Goal: Task Accomplishment & Management: Manage account settings

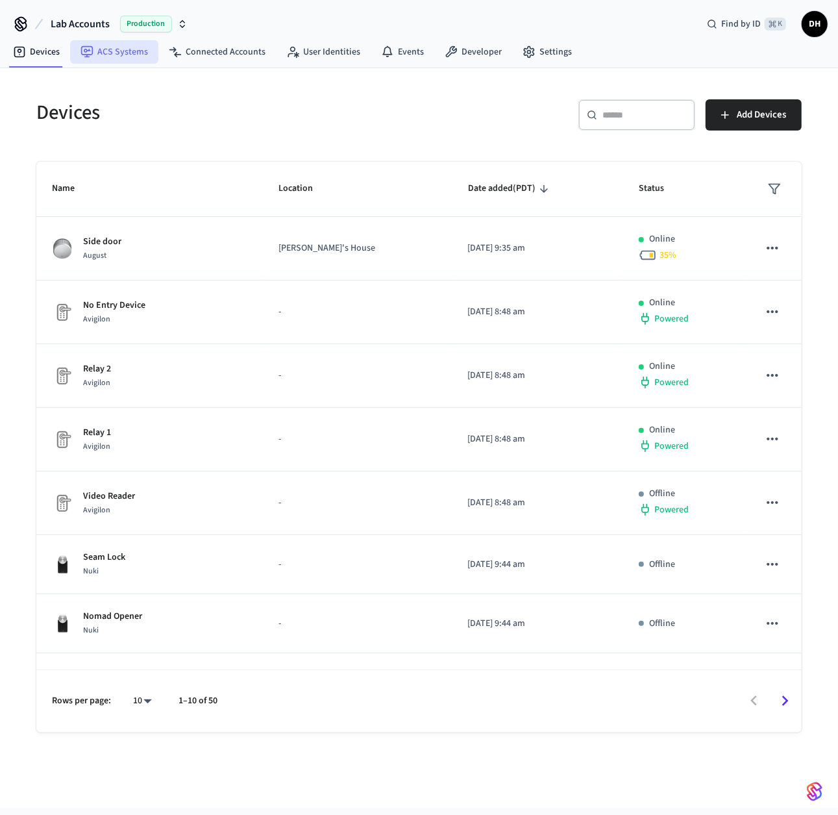
click at [127, 49] on link "ACS Systems" at bounding box center [114, 51] width 88 height 23
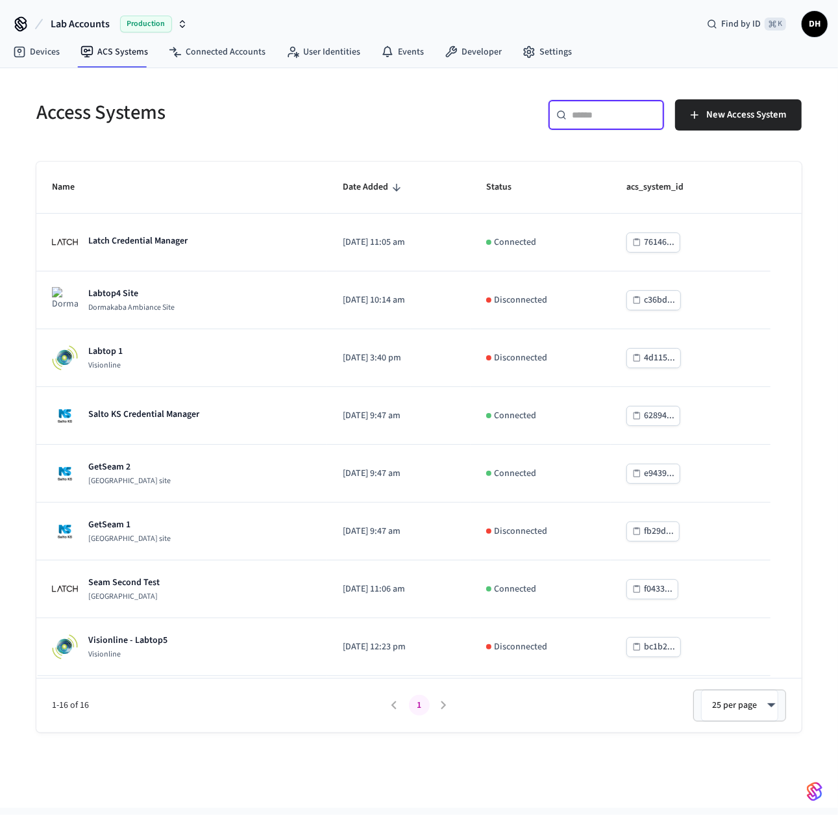
click at [593, 114] on input "text" at bounding box center [614, 114] width 84 height 13
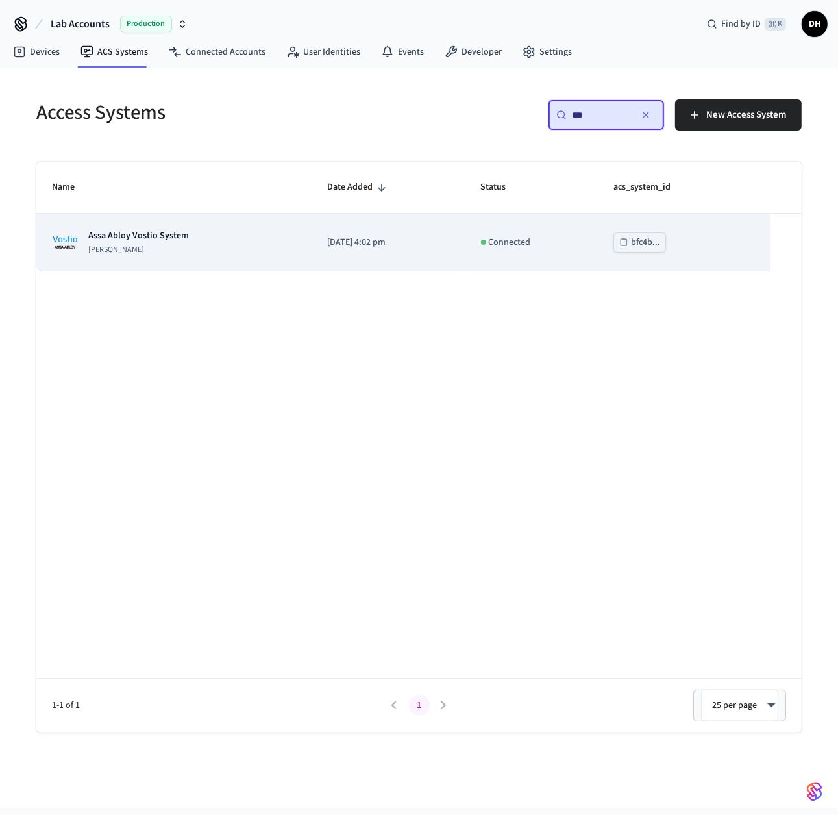
type input "***"
click at [176, 260] on td "[PERSON_NAME] System [PERSON_NAME]" at bounding box center [174, 243] width 276 height 58
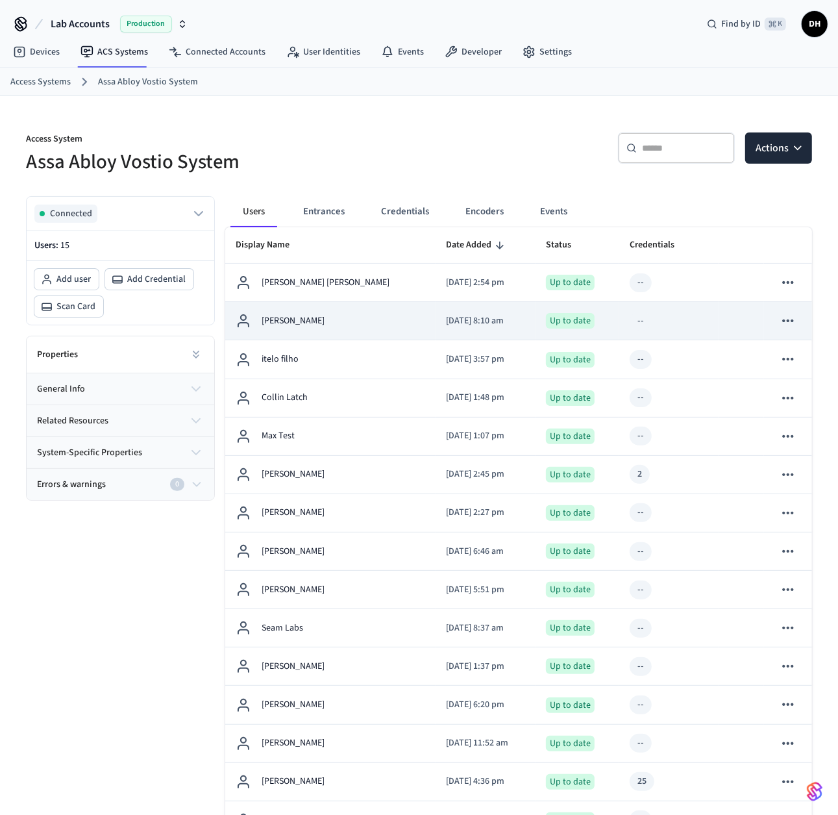
click at [308, 316] on div "[PERSON_NAME]" at bounding box center [331, 321] width 190 height 16
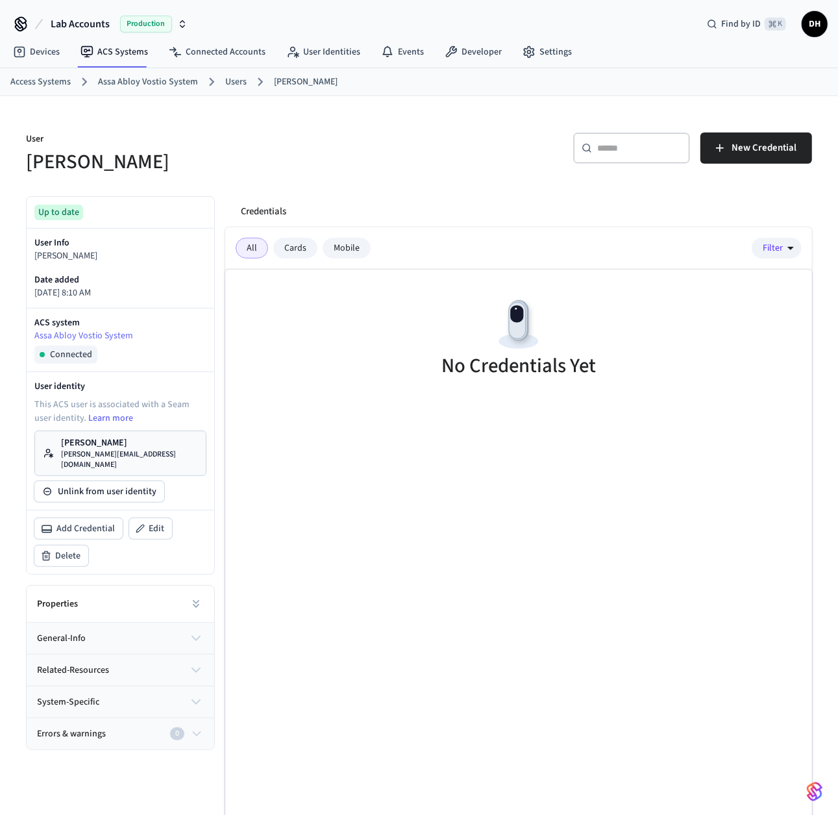
click at [233, 82] on link "Users" at bounding box center [235, 82] width 21 height 14
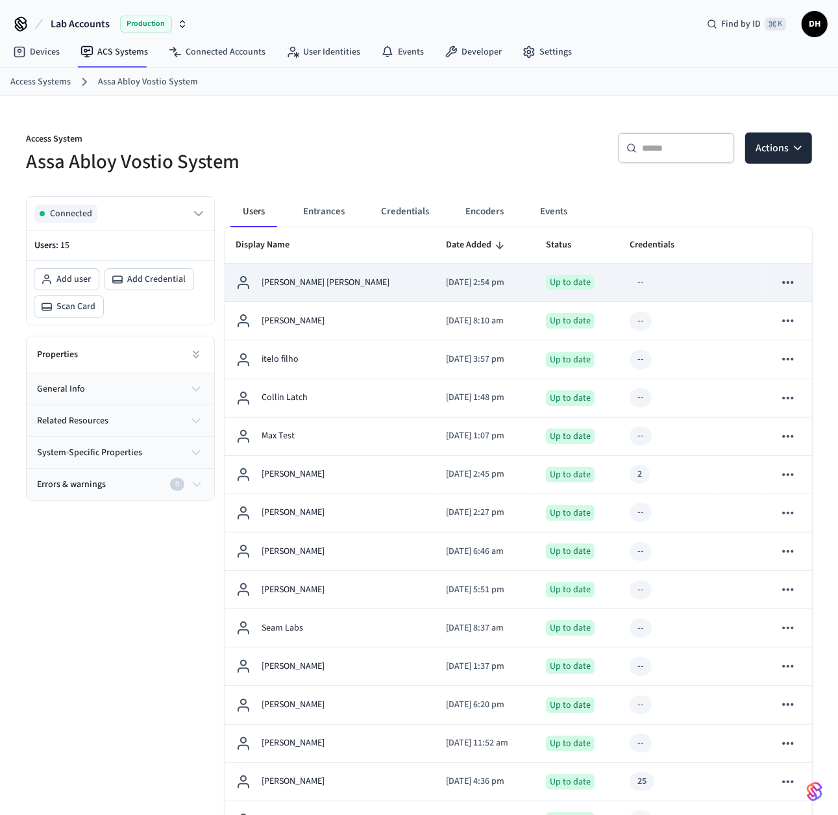
click at [285, 279] on p "[PERSON_NAME] [PERSON_NAME]" at bounding box center [326, 283] width 128 height 14
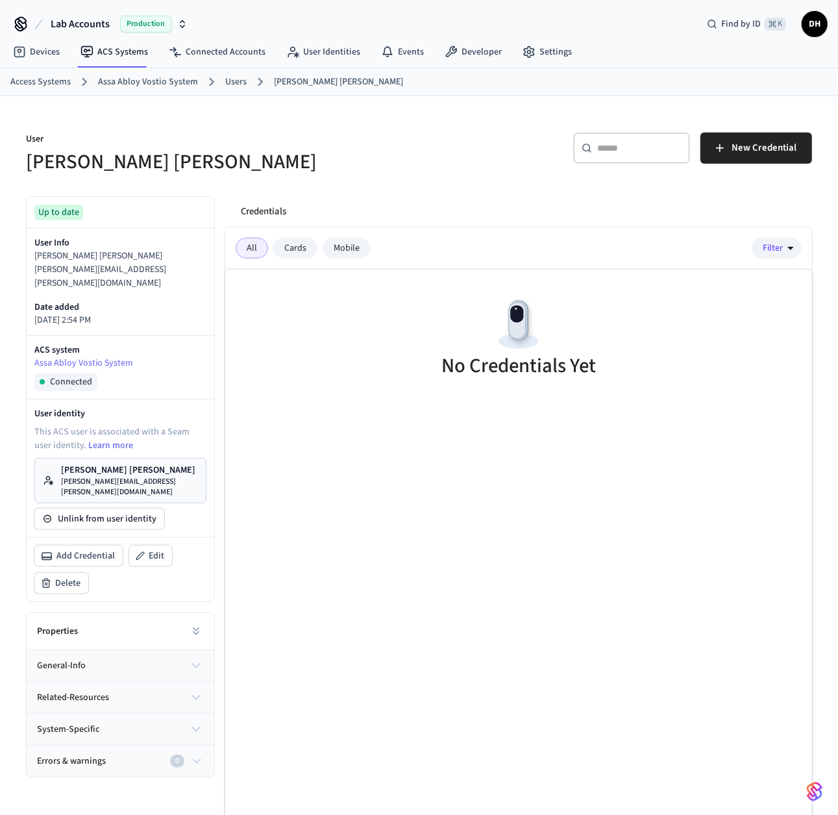
click at [335, 244] on div "Mobile" at bounding box center [347, 248] width 48 height 21
click at [249, 238] on div "All" at bounding box center [252, 248] width 32 height 21
click at [772, 148] on span "New Credential" at bounding box center [764, 148] width 65 height 17
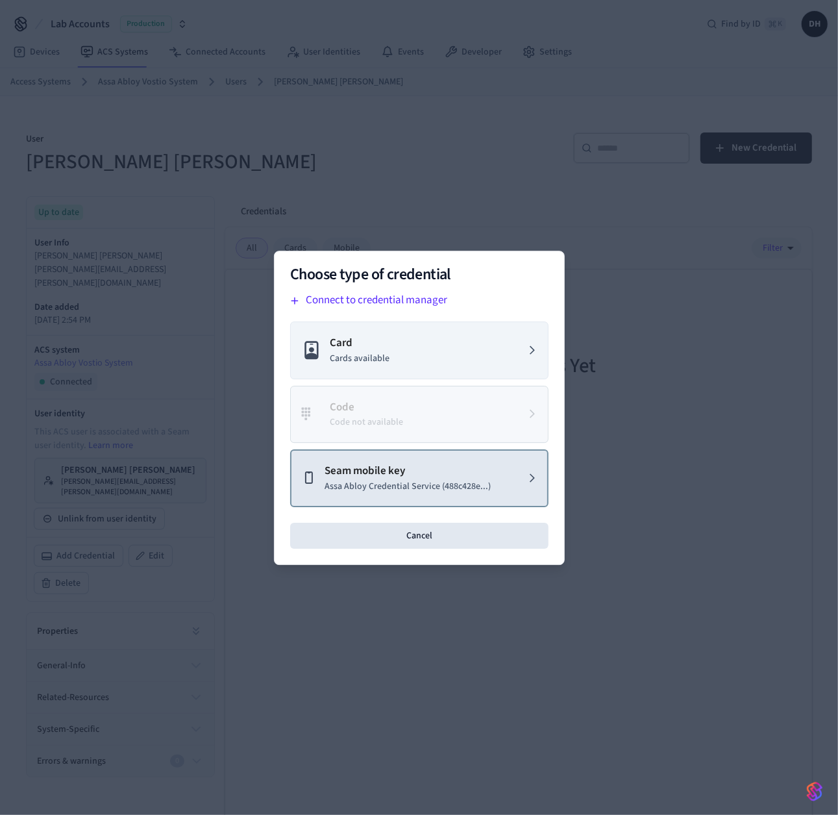
click at [384, 474] on p "Seam mobile key" at bounding box center [408, 471] width 166 height 17
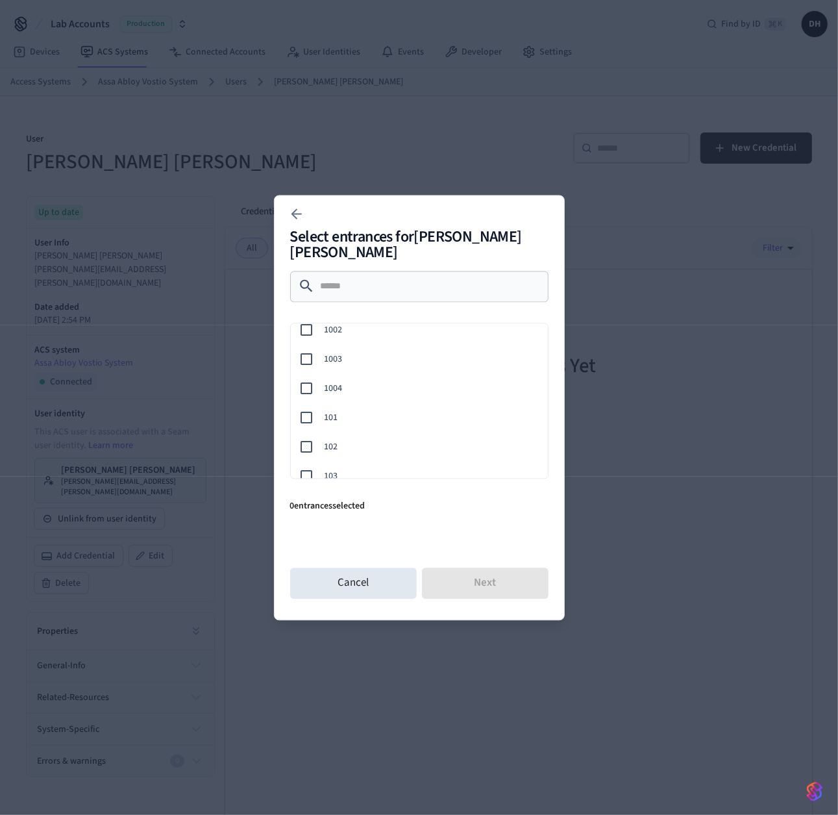
scroll to position [60, 0]
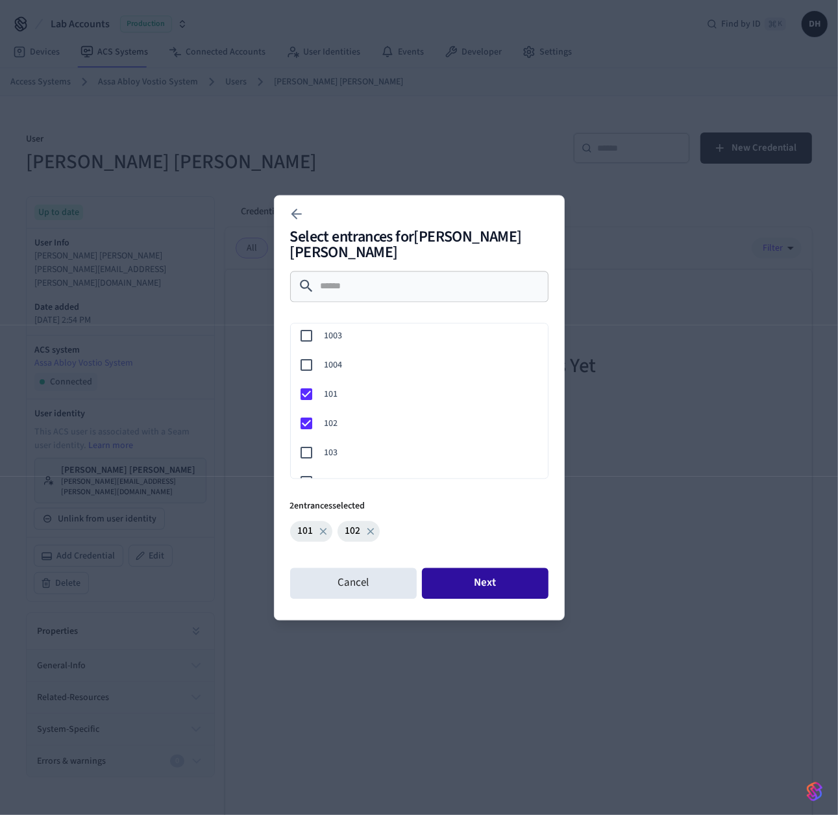
click at [512, 573] on button "Next" at bounding box center [485, 583] width 127 height 31
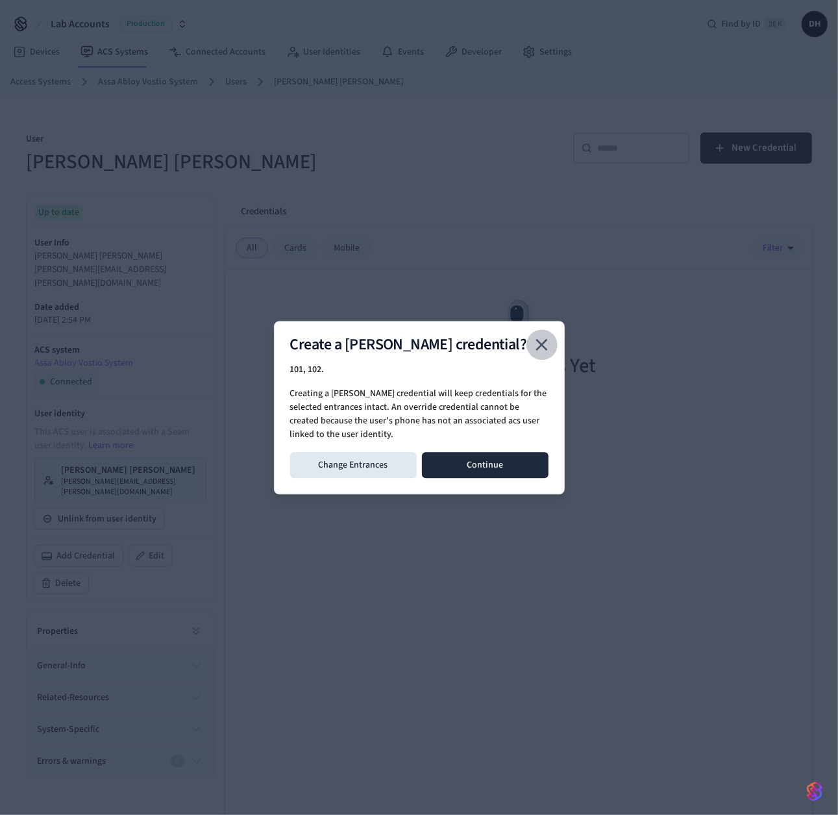
click at [543, 342] on icon "close" at bounding box center [542, 345] width 12 height 12
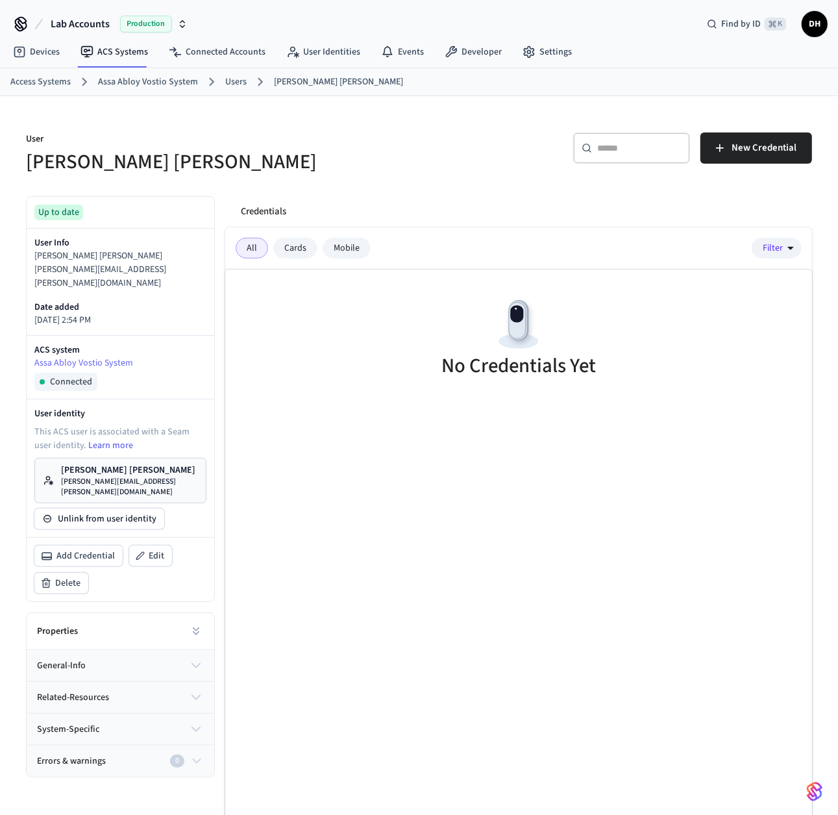
click at [236, 79] on link "Users" at bounding box center [235, 82] width 21 height 14
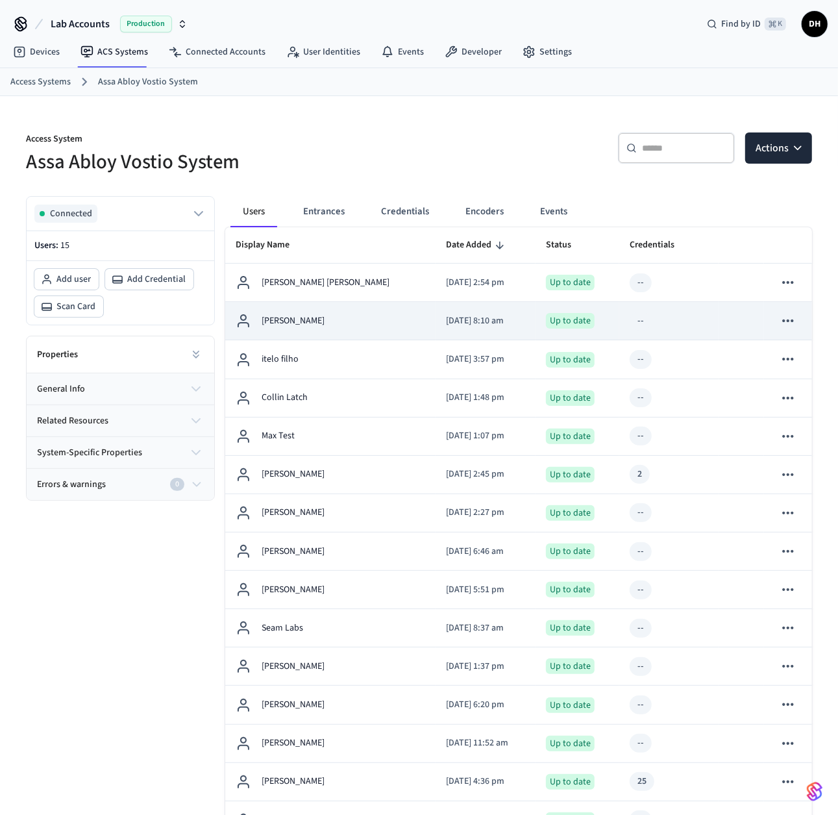
click at [300, 310] on td "[PERSON_NAME]" at bounding box center [330, 321] width 210 height 38
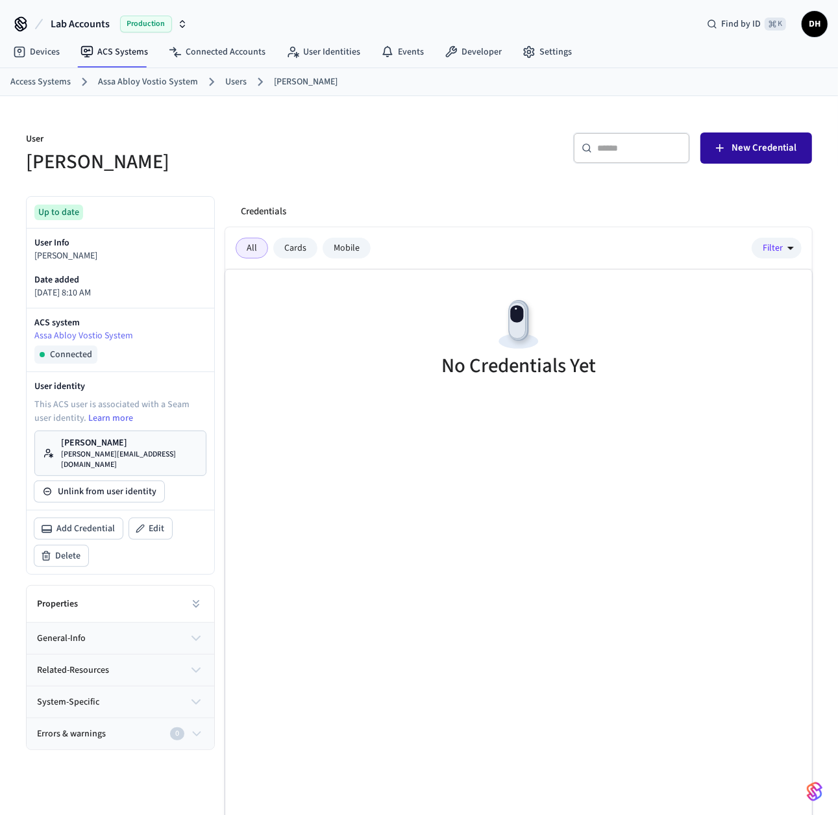
click at [755, 144] on span "New Credential" at bounding box center [764, 148] width 65 height 17
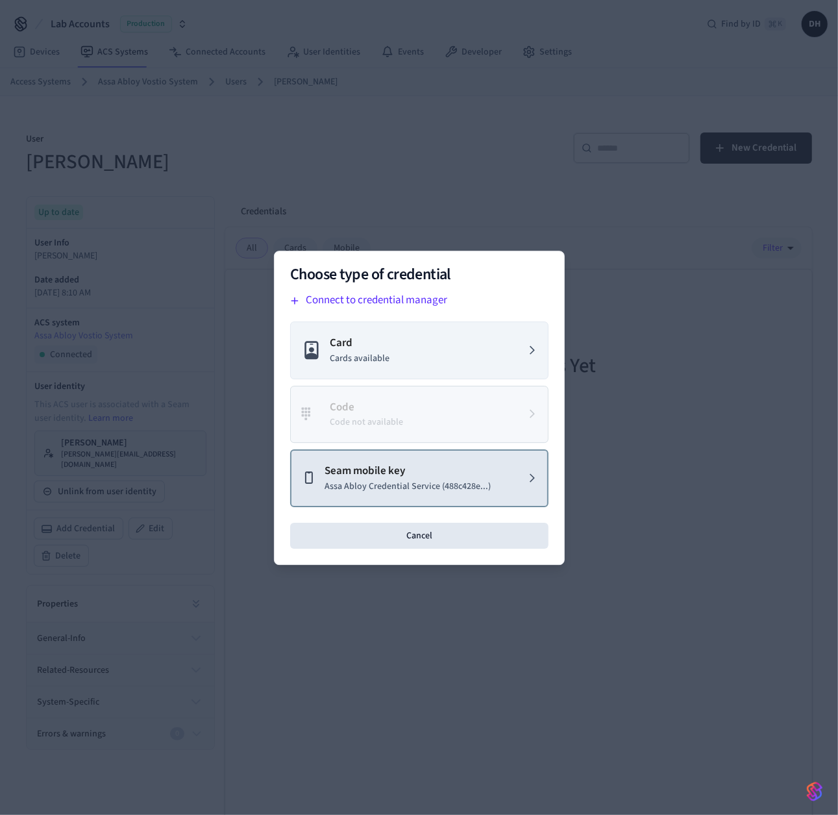
click at [358, 476] on p "Seam mobile key" at bounding box center [408, 471] width 166 height 17
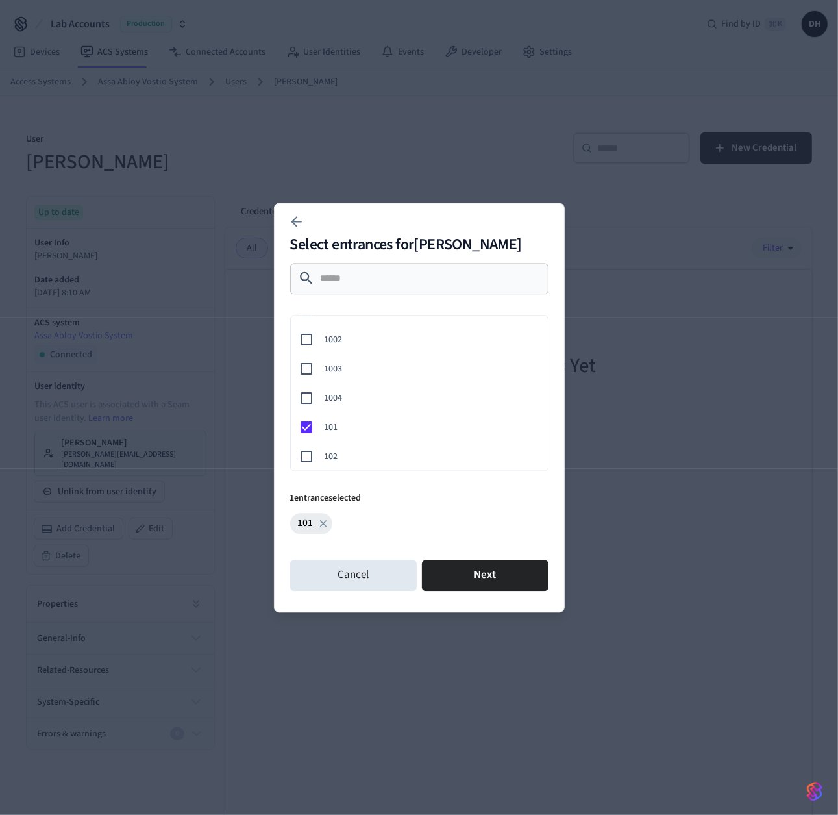
scroll to position [26, 0]
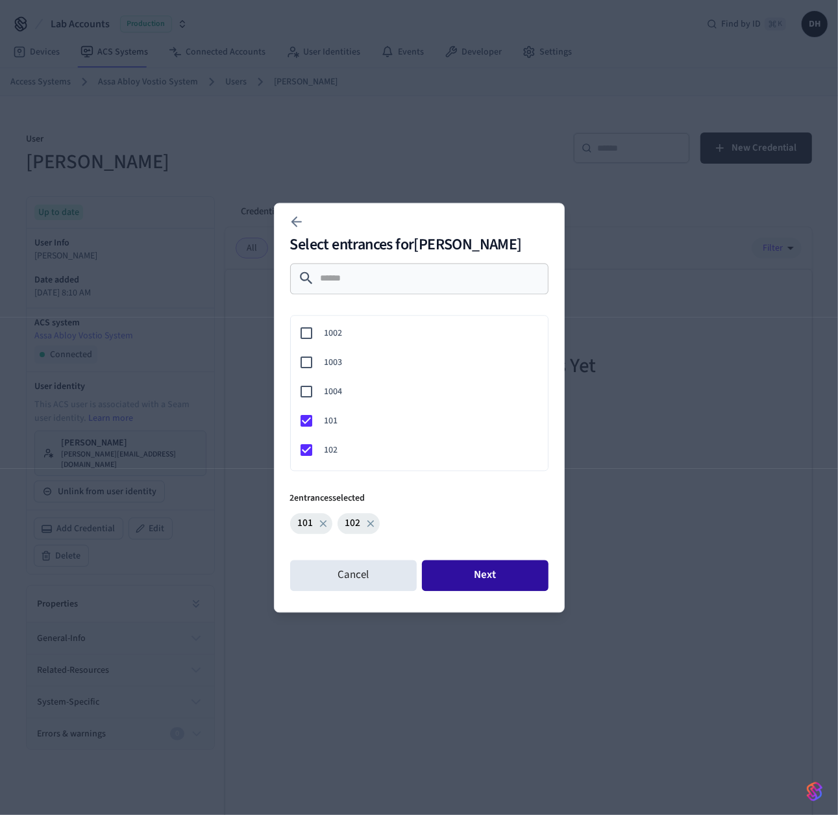
click at [464, 577] on button "Next" at bounding box center [485, 575] width 127 height 31
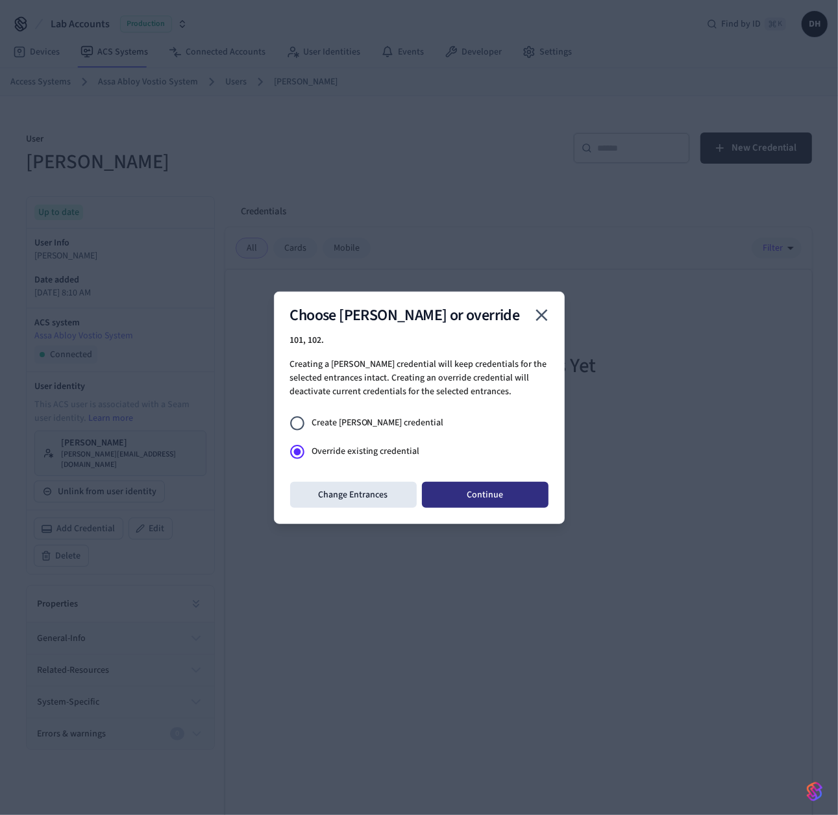
click at [467, 492] on button "Continue" at bounding box center [485, 495] width 127 height 26
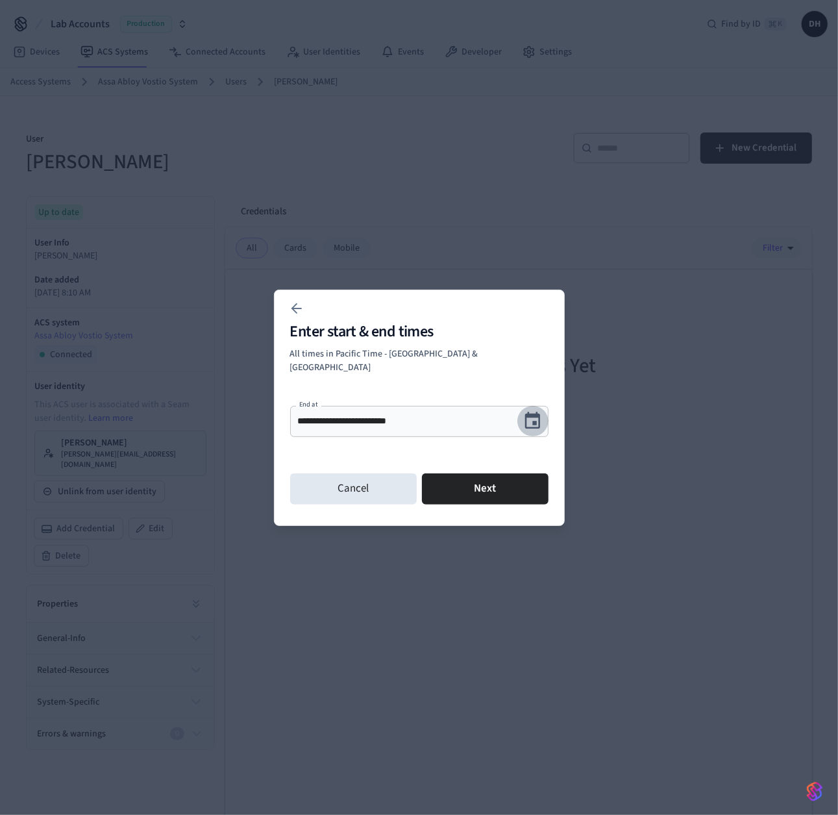
click at [538, 416] on icon "Choose date, selected date is Aug 28, 2025" at bounding box center [533, 421] width 20 height 20
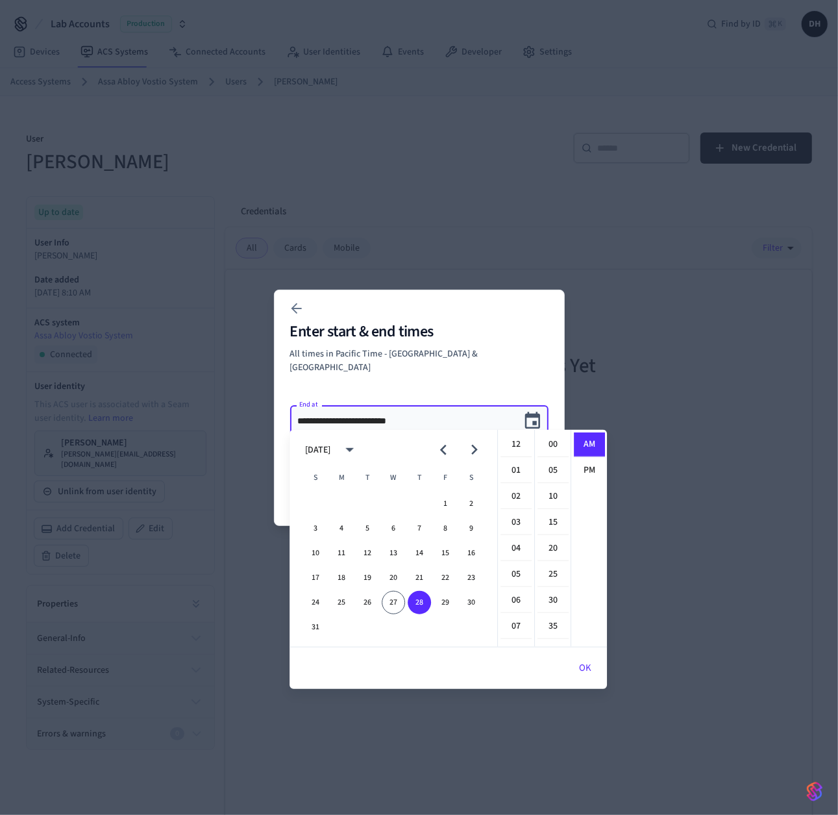
scroll to position [231, 0]
click at [318, 629] on button "31" at bounding box center [315, 627] width 23 height 23
click at [477, 452] on icon "Next month" at bounding box center [474, 450] width 20 height 20
click at [433, 557] on div "14 15 16 17 18 19 20" at bounding box center [394, 553] width 208 height 23
click at [421, 556] on button "18" at bounding box center [419, 553] width 23 height 23
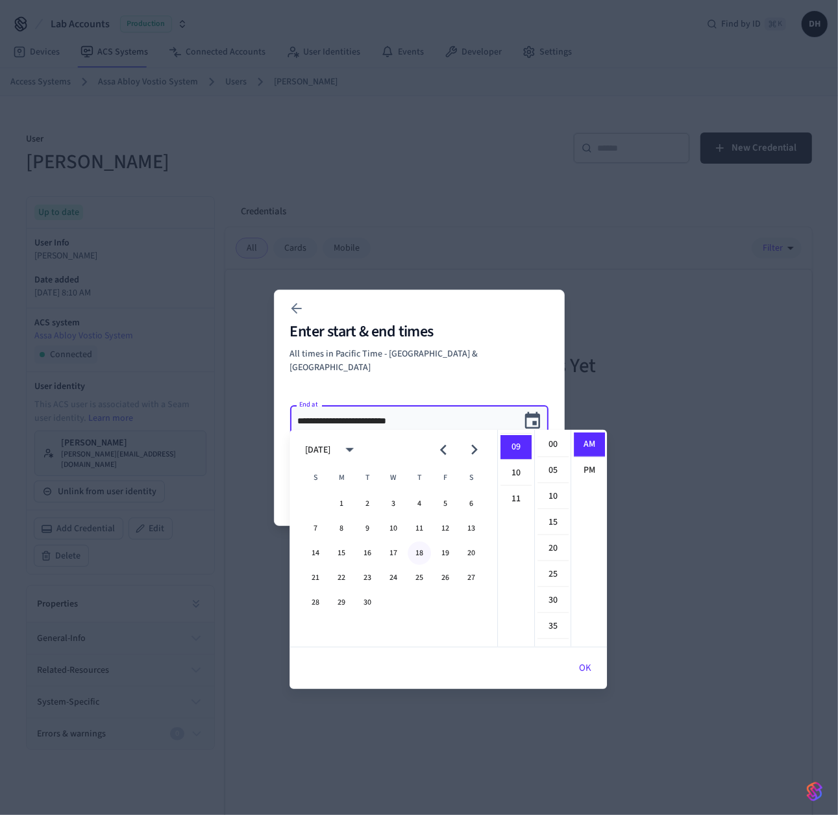
type input "**********"
click at [583, 666] on button "OK" at bounding box center [586, 668] width 44 height 31
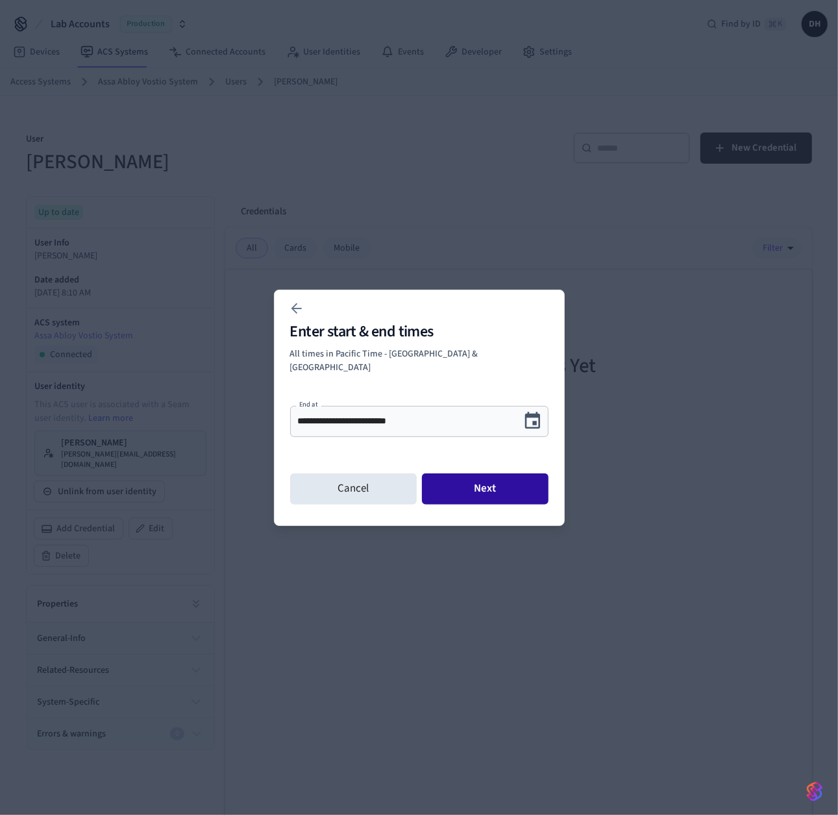
click at [503, 490] on button "Next" at bounding box center [485, 488] width 127 height 31
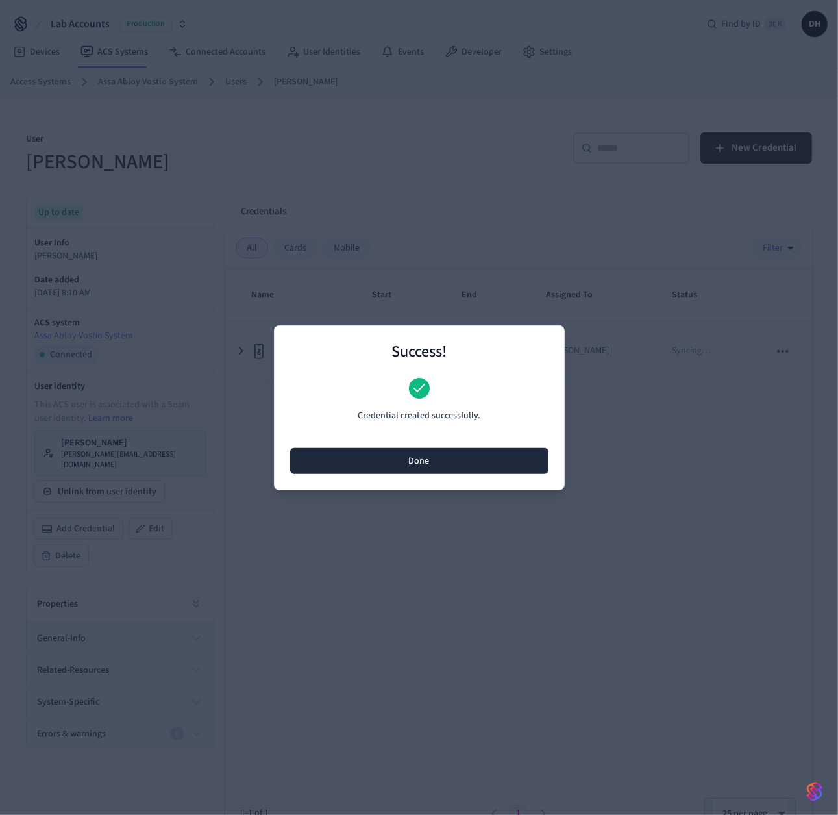
click at [474, 454] on button "Done" at bounding box center [419, 461] width 258 height 26
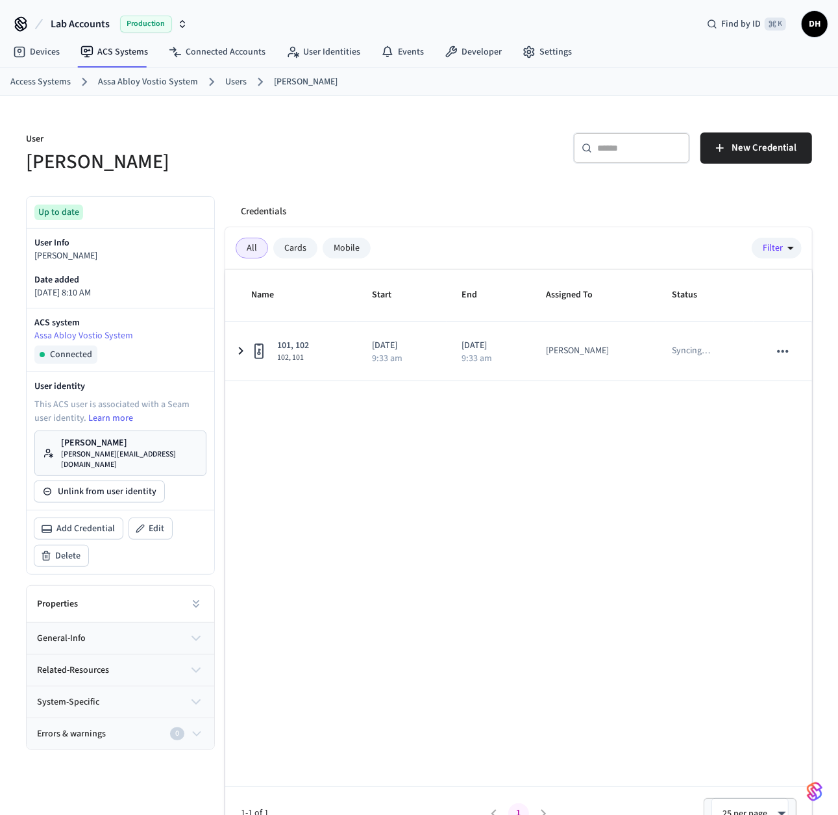
click at [88, 440] on p "[PERSON_NAME]" at bounding box center [129, 442] width 137 height 13
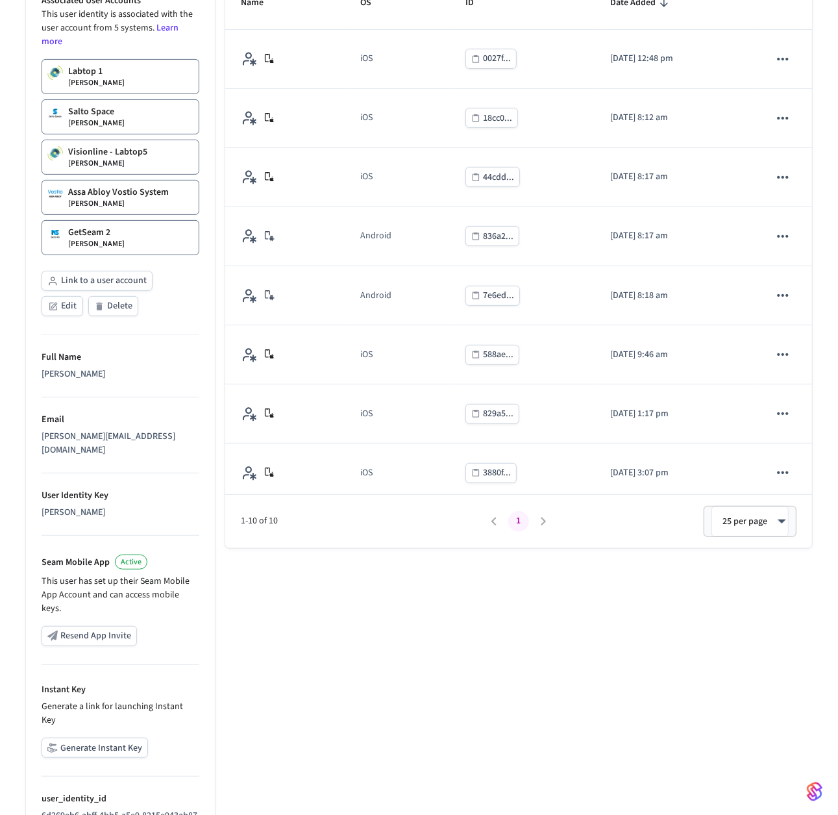
scroll to position [254, 0]
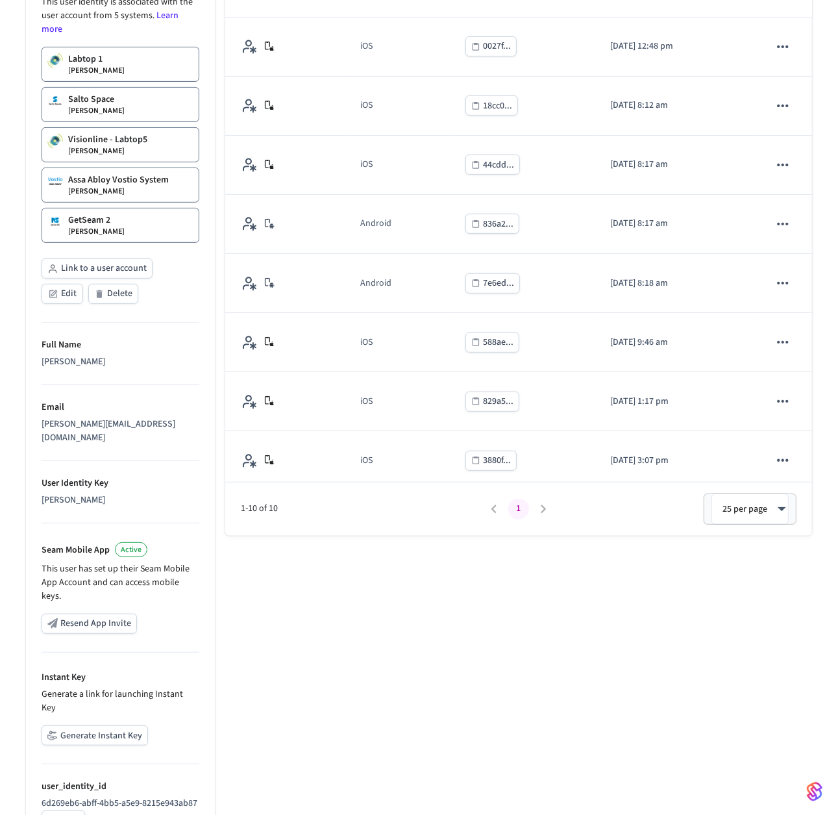
click at [83, 725] on button "Generate Instant Key" at bounding box center [95, 735] width 107 height 20
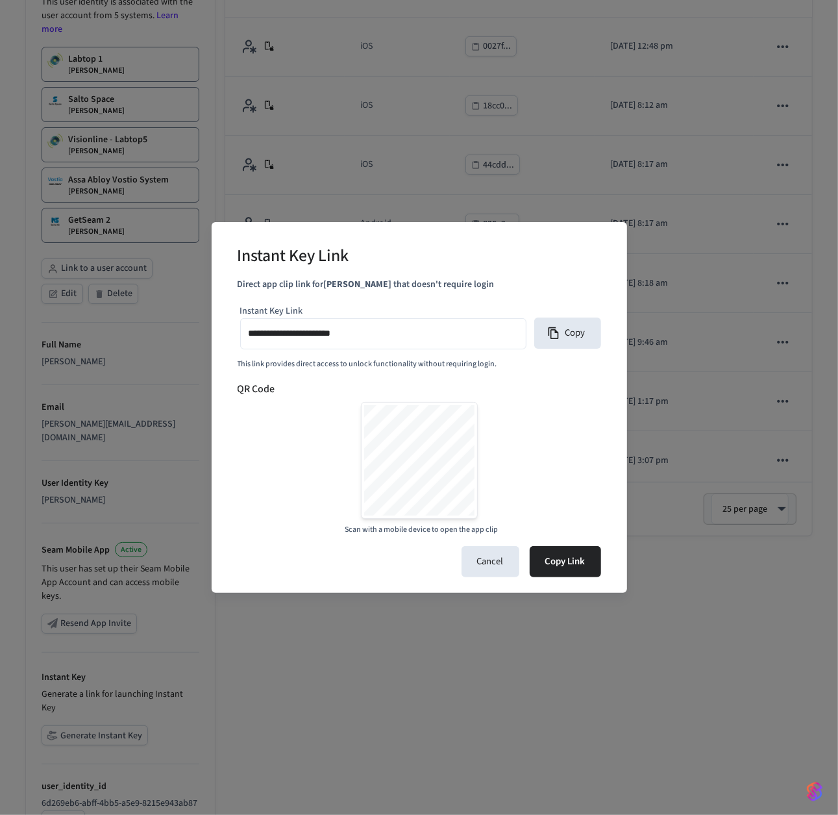
scroll to position [257, 0]
type input "**********"
click at [708, 451] on div "**********" at bounding box center [419, 407] width 838 height 815
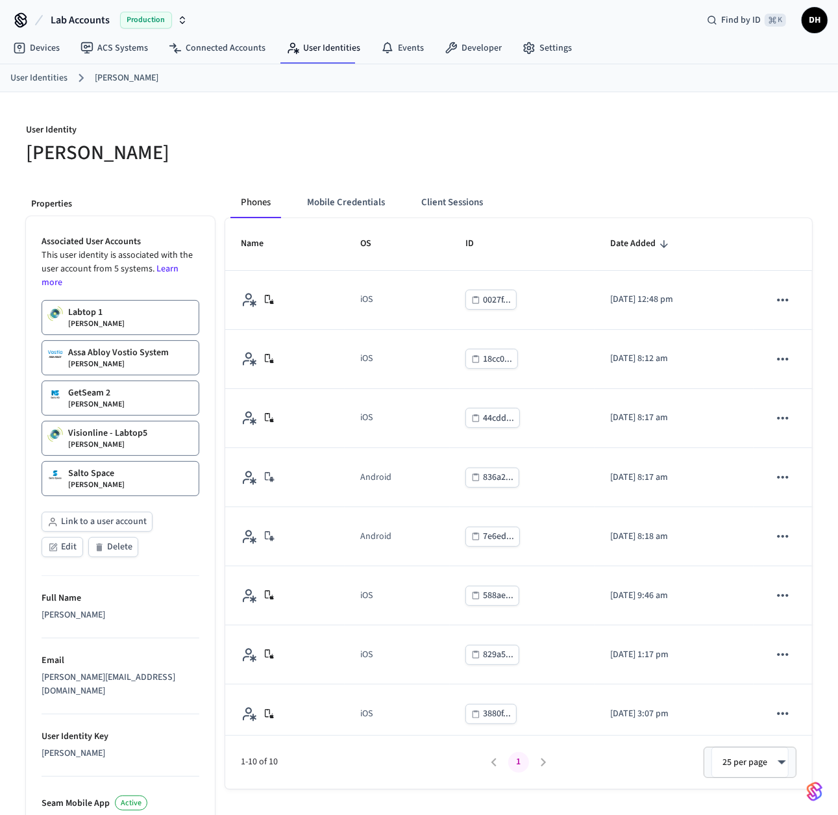
scroll to position [0, 0]
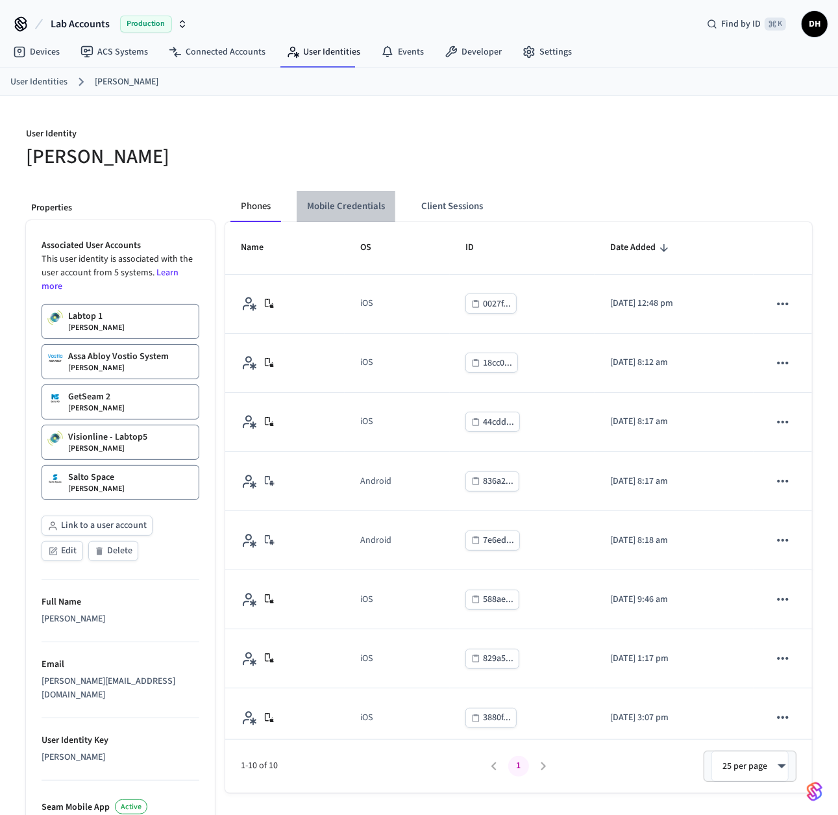
click at [370, 210] on button "Mobile Credentials" at bounding box center [346, 206] width 99 height 31
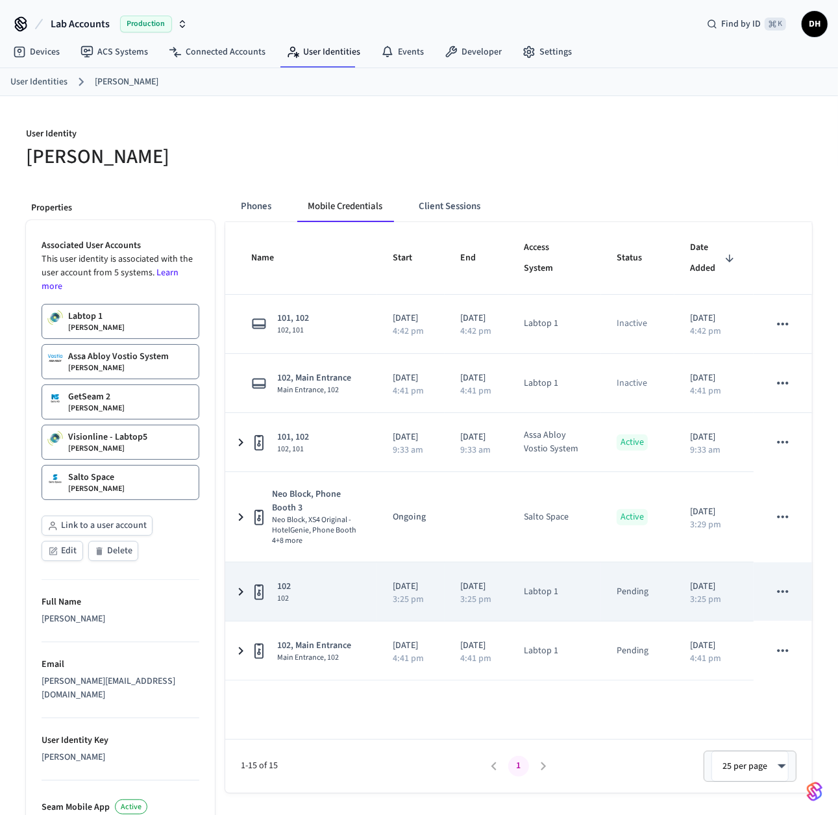
click at [245, 586] on icon "sticky table" at bounding box center [241, 592] width 16 height 16
click at [245, 597] on icon "sticky table" at bounding box center [240, 592] width 16 height 16
click at [785, 599] on button "sticky table" at bounding box center [783, 591] width 27 height 27
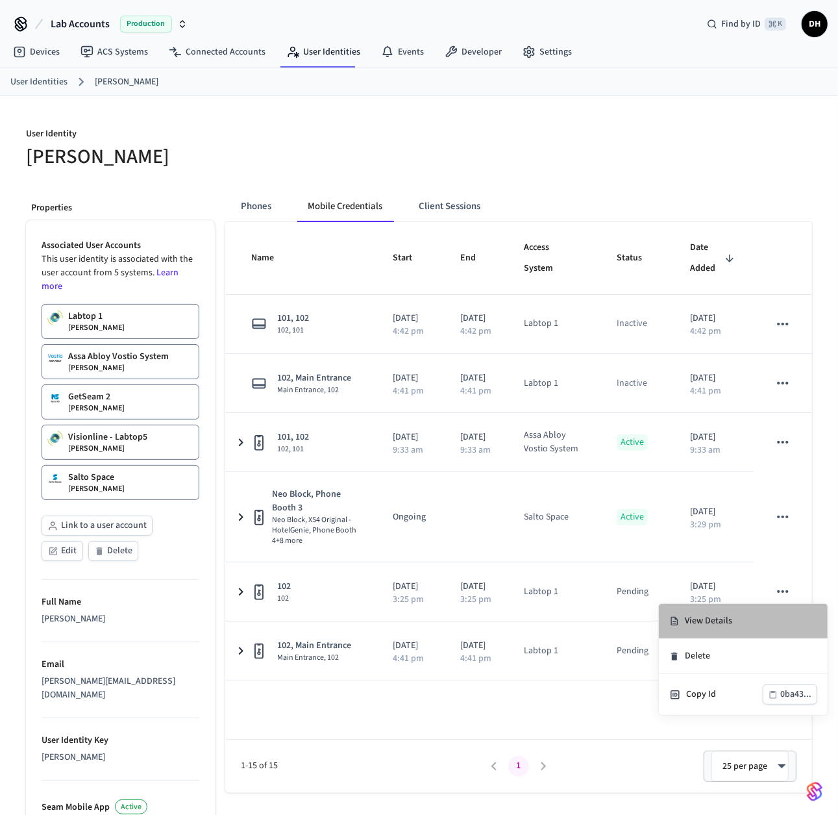
click at [746, 620] on li "View Details" at bounding box center [743, 621] width 169 height 35
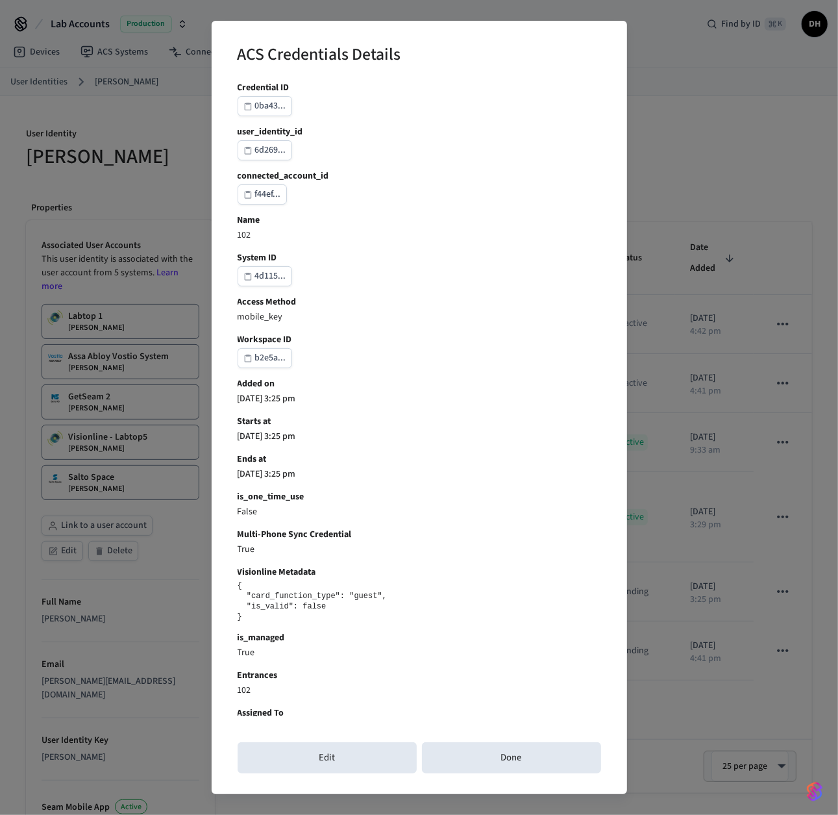
click at [253, 195] on button "f44ef..." at bounding box center [262, 194] width 49 height 20
click at [702, 361] on div "ACS Credentials Details Credential ID 0ba43... user_identity_id 6d269... connec…" at bounding box center [419, 407] width 838 height 815
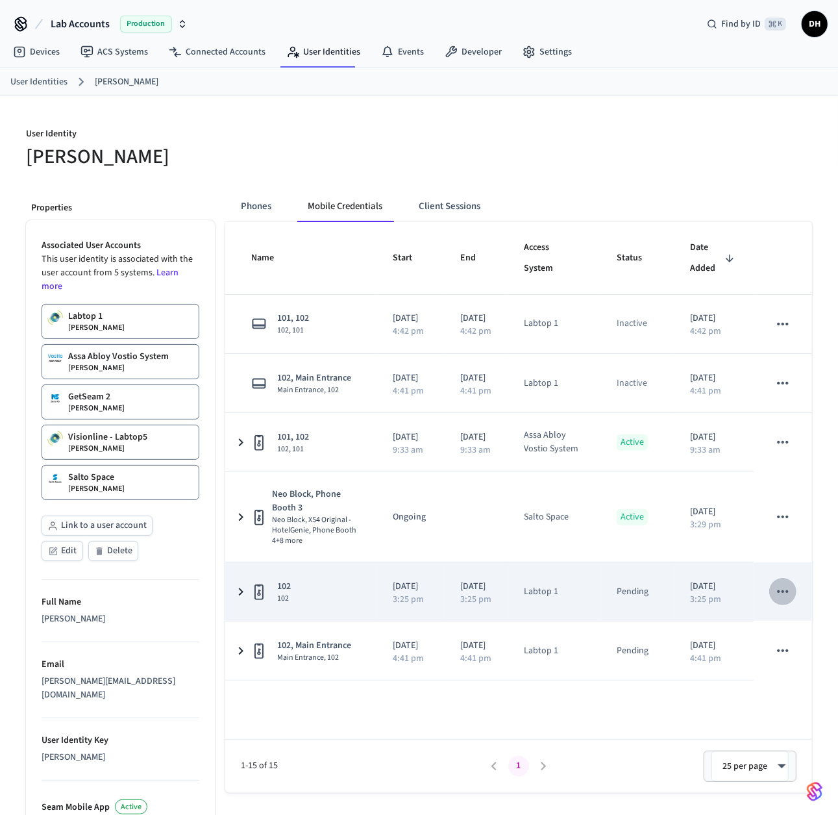
click at [779, 590] on icon "sticky table" at bounding box center [782, 591] width 11 height 3
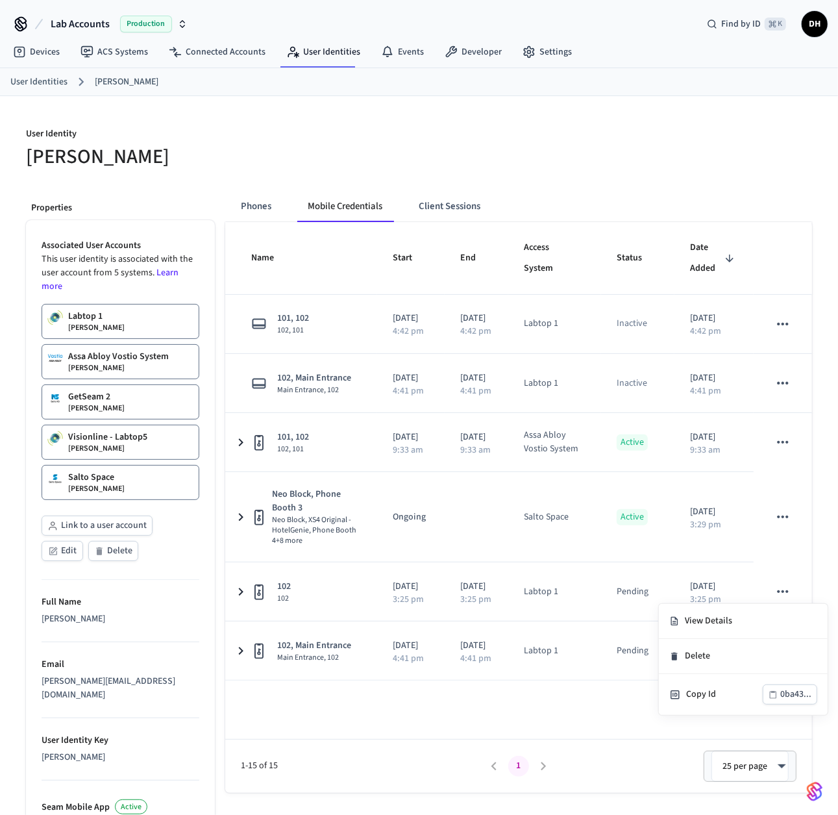
click at [518, 564] on div at bounding box center [419, 407] width 838 height 815
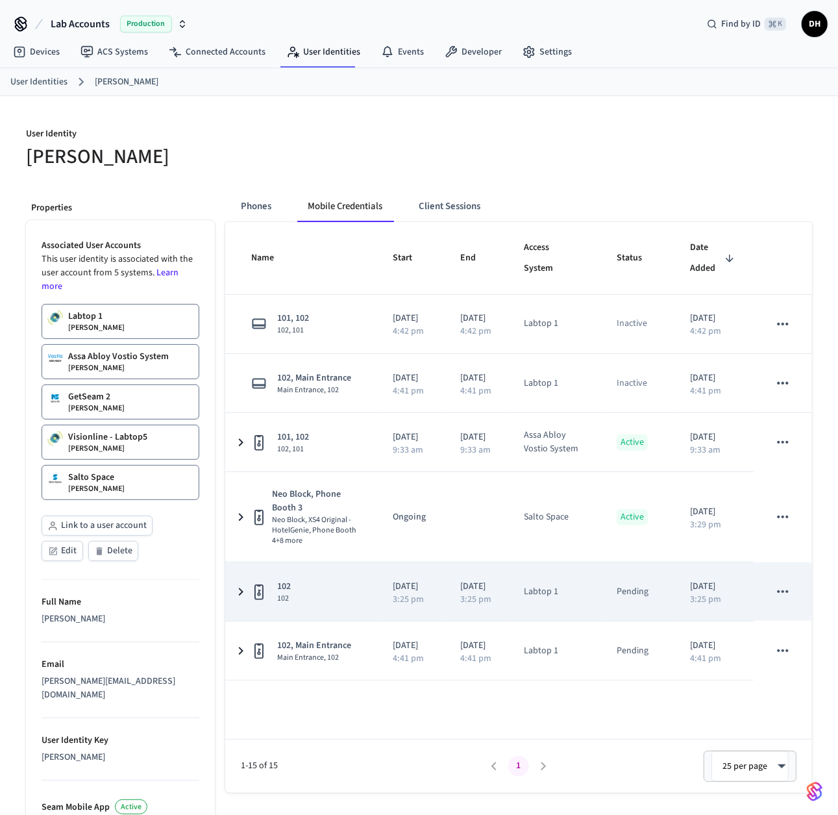
click at [247, 587] on icon "sticky table" at bounding box center [241, 592] width 16 height 16
click at [247, 587] on icon "sticky table" at bounding box center [240, 592] width 16 height 16
